Goal: Check status

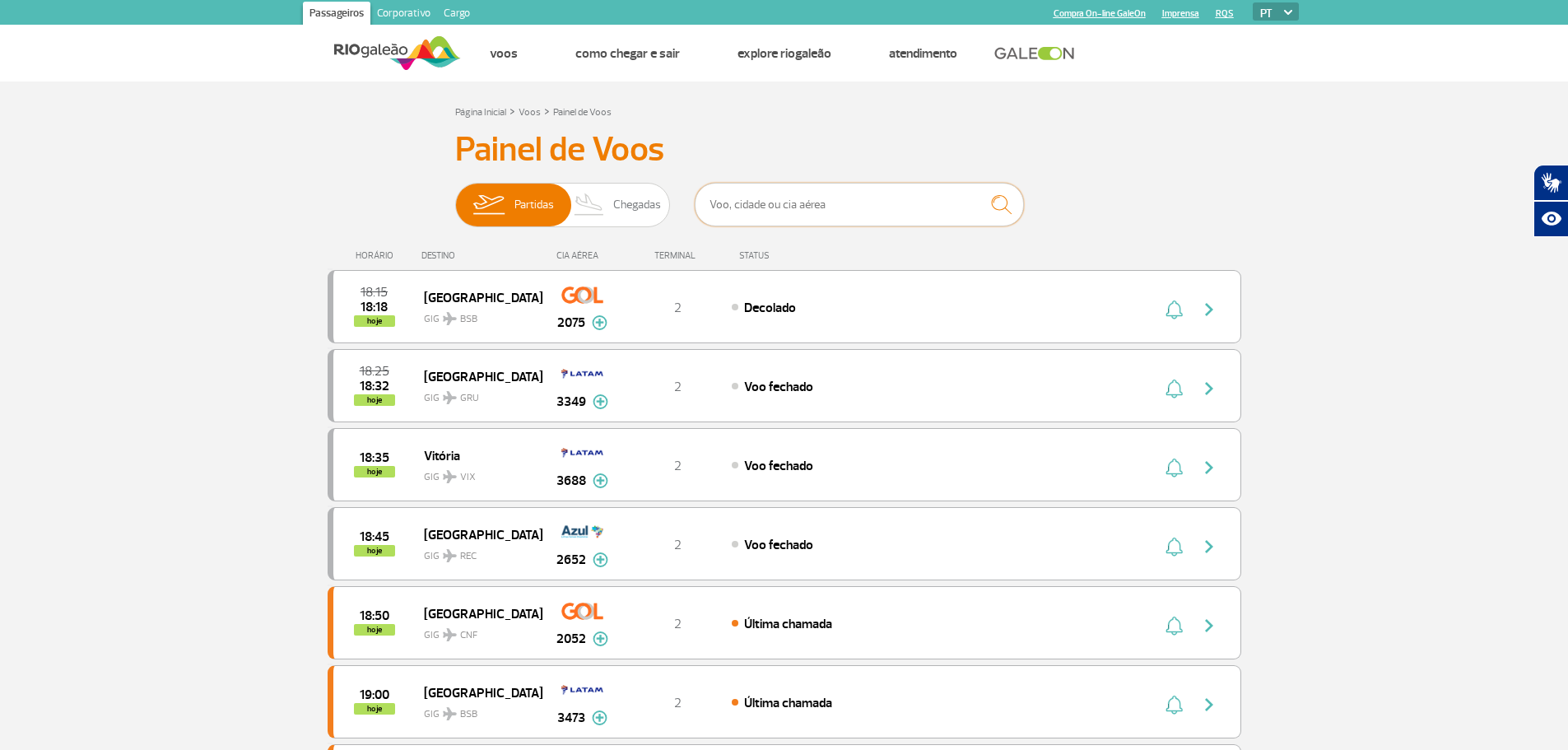
click at [882, 208] on input "text" at bounding box center [859, 204] width 329 height 44
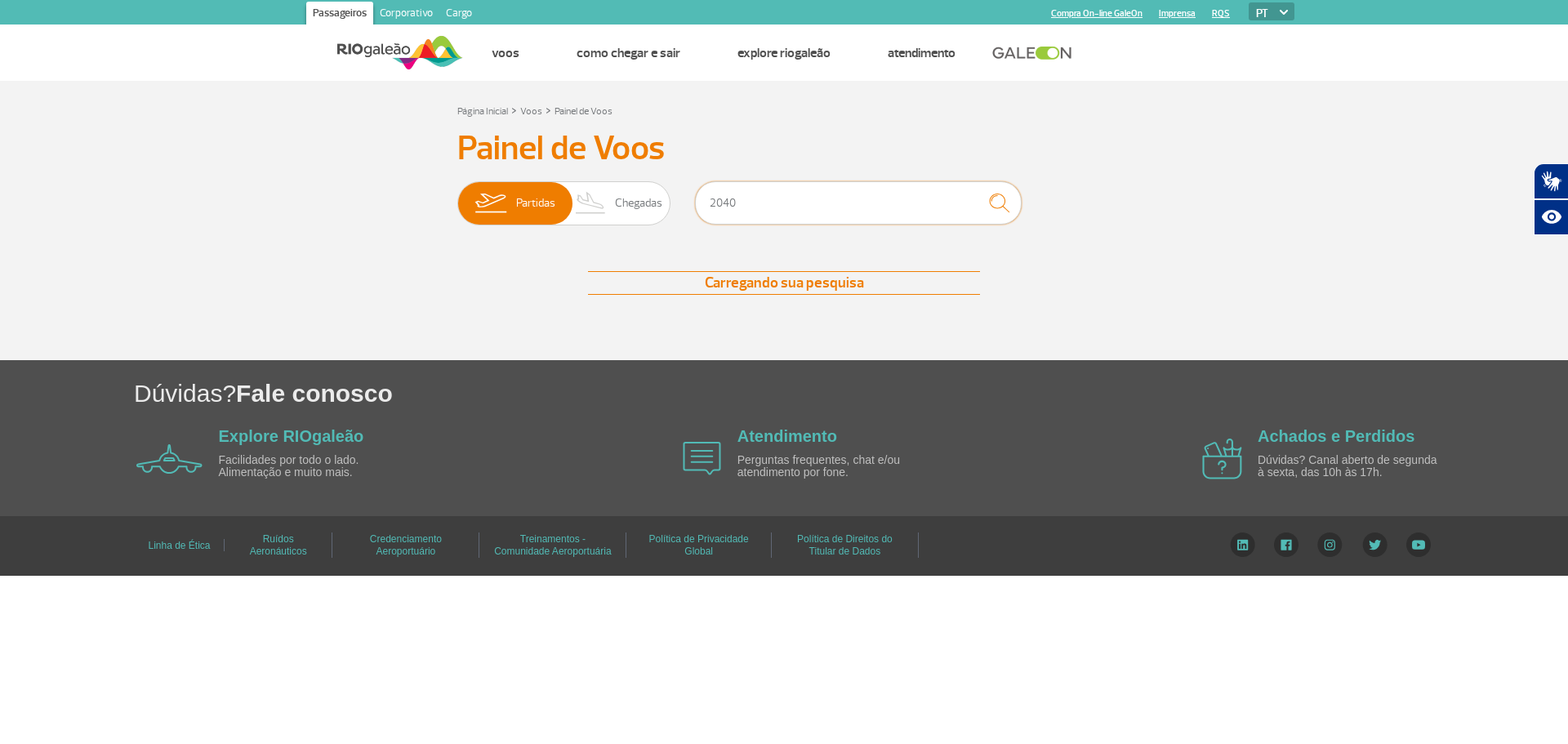
type input "2040"
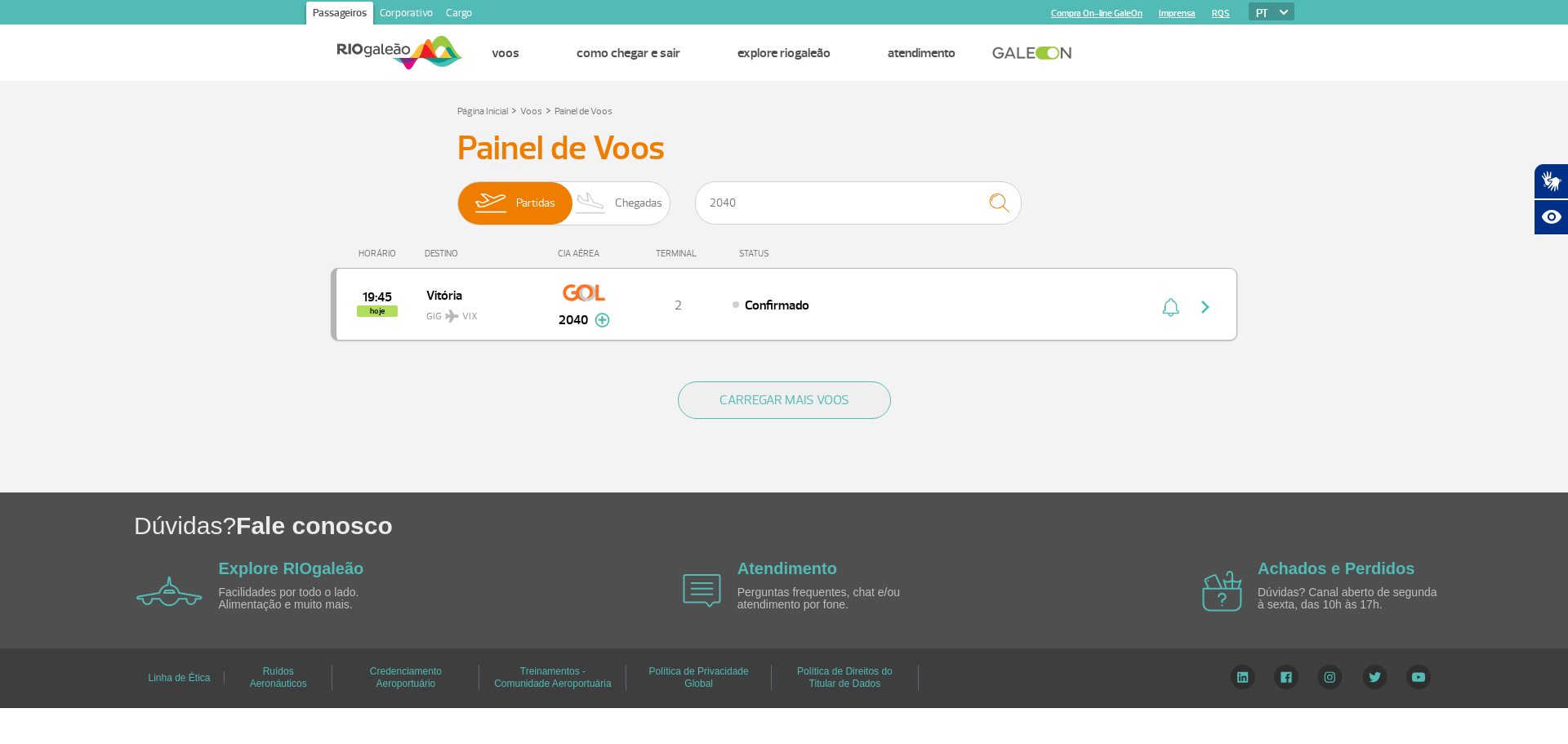
click at [1212, 304] on img "button" at bounding box center [1206, 307] width 20 height 20
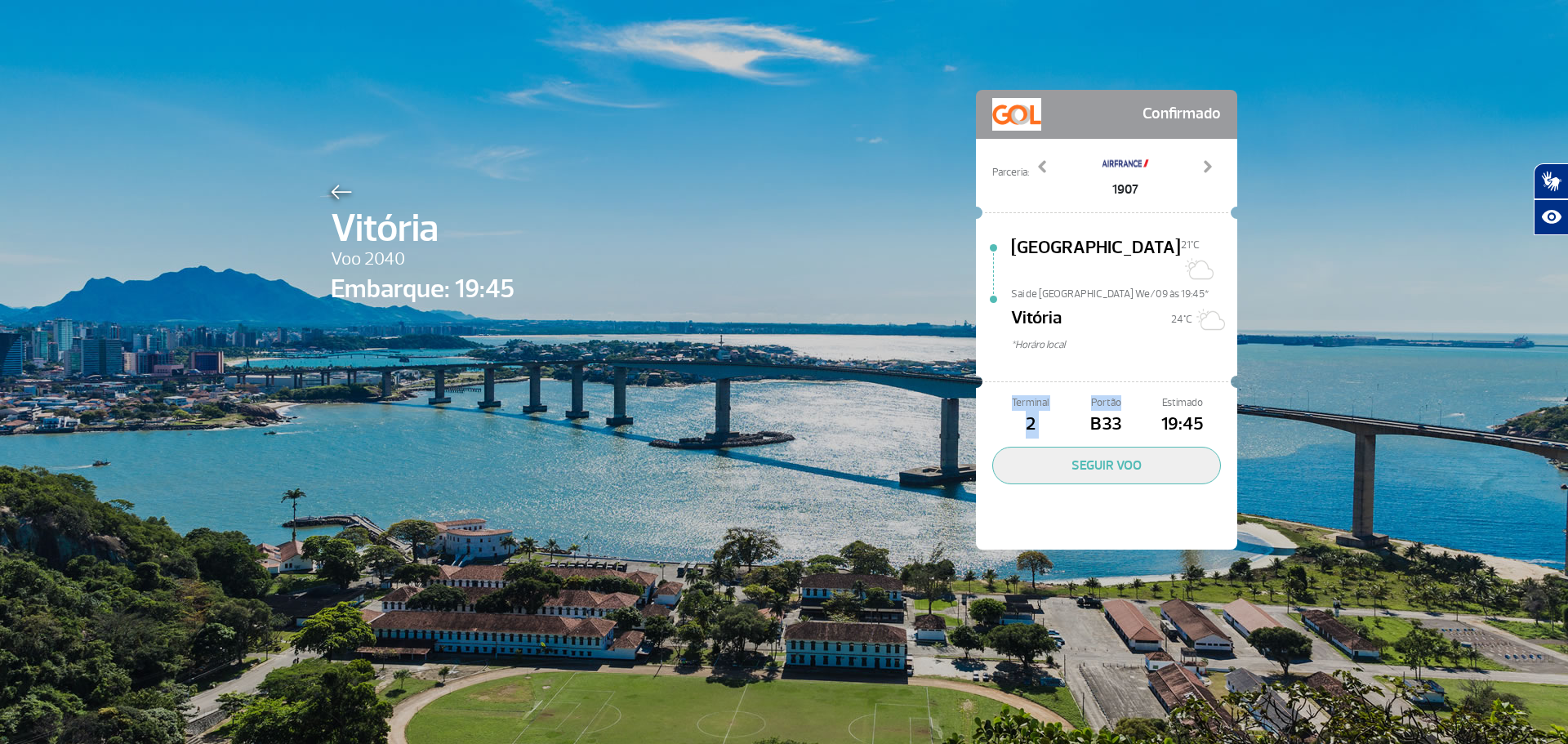
drag, startPoint x: 1097, startPoint y: 370, endPoint x: 1119, endPoint y: 379, distance: 23.8
click at [1119, 379] on div "Confirmado Parceria: 1907 3703 4046 7556 Previous Next [GEOGRAPHIC_DATA][DATE]C…" at bounding box center [1106, 319] width 261 height 460
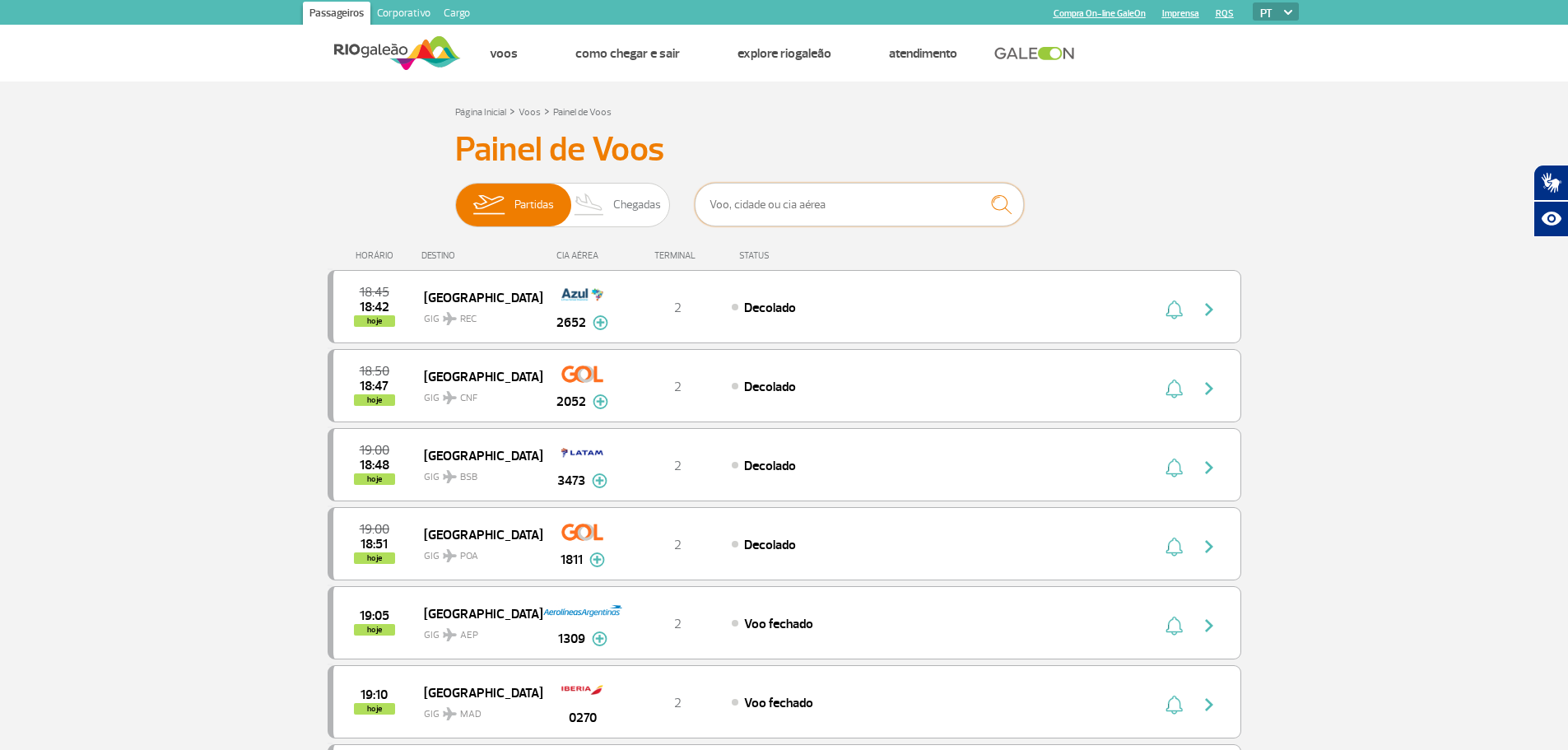
click at [797, 197] on input "text" at bounding box center [859, 204] width 329 height 44
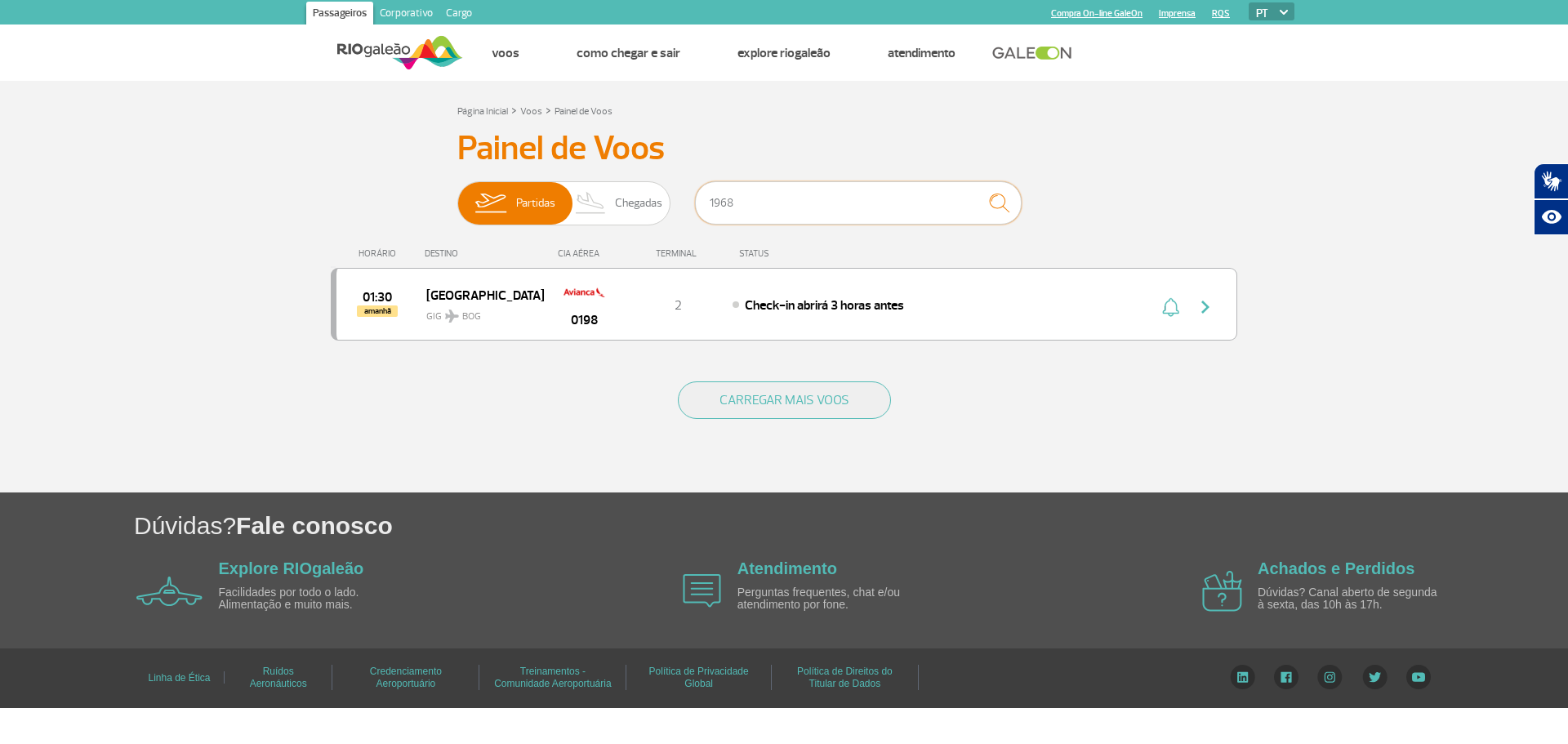
type input "1968"
click at [1212, 310] on img "button" at bounding box center [1206, 307] width 20 height 20
